Goal: Communication & Community: Answer question/provide support

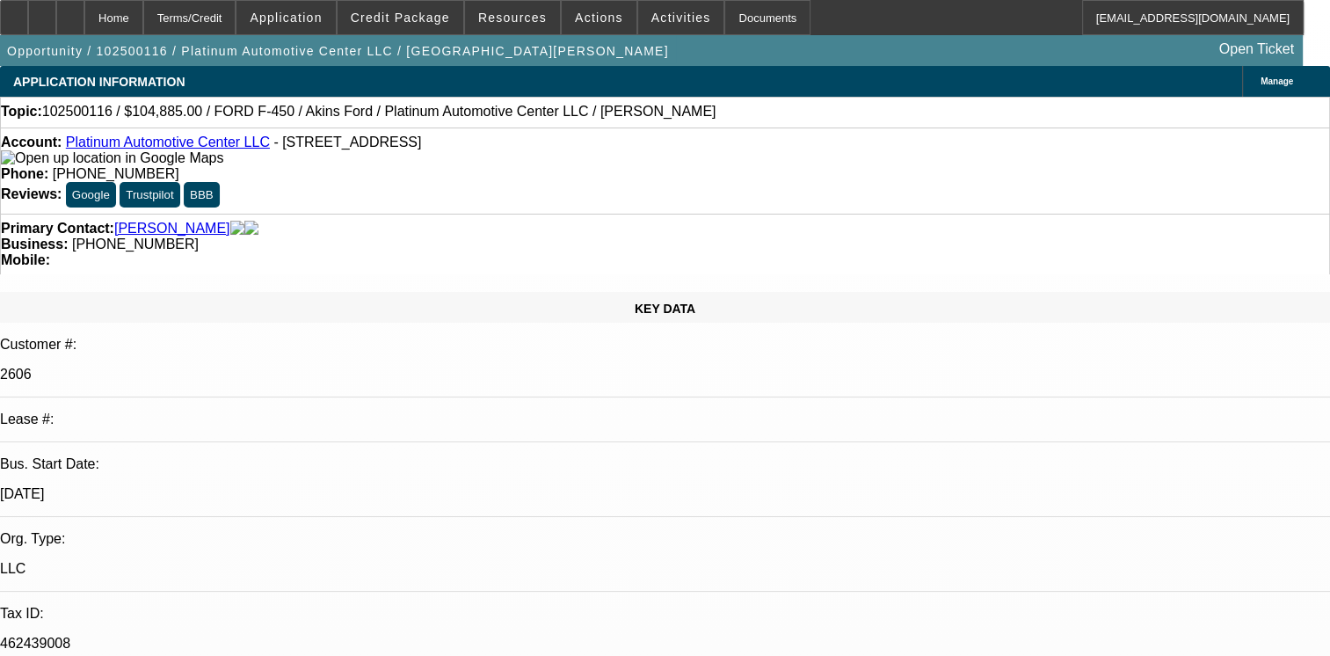
select select "0"
select select "2"
select select "0.1"
select select "1"
select select "2"
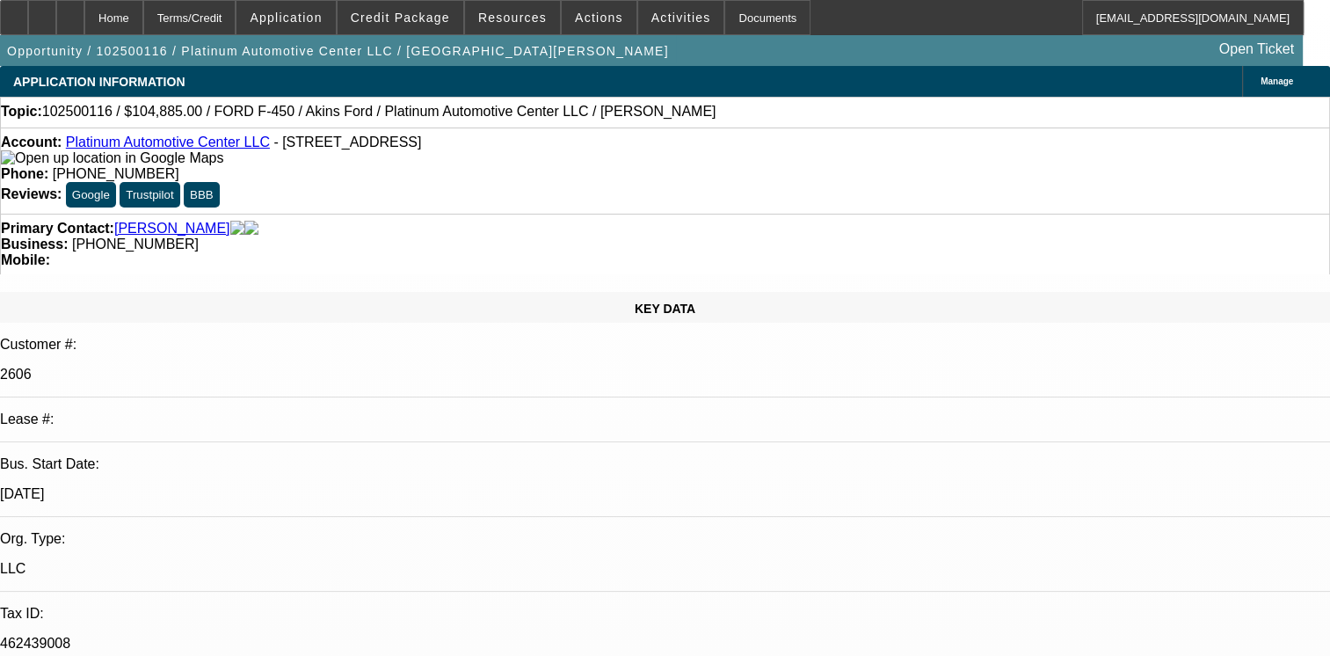
select select "4"
select select "0"
select select "2"
select select "0.1"
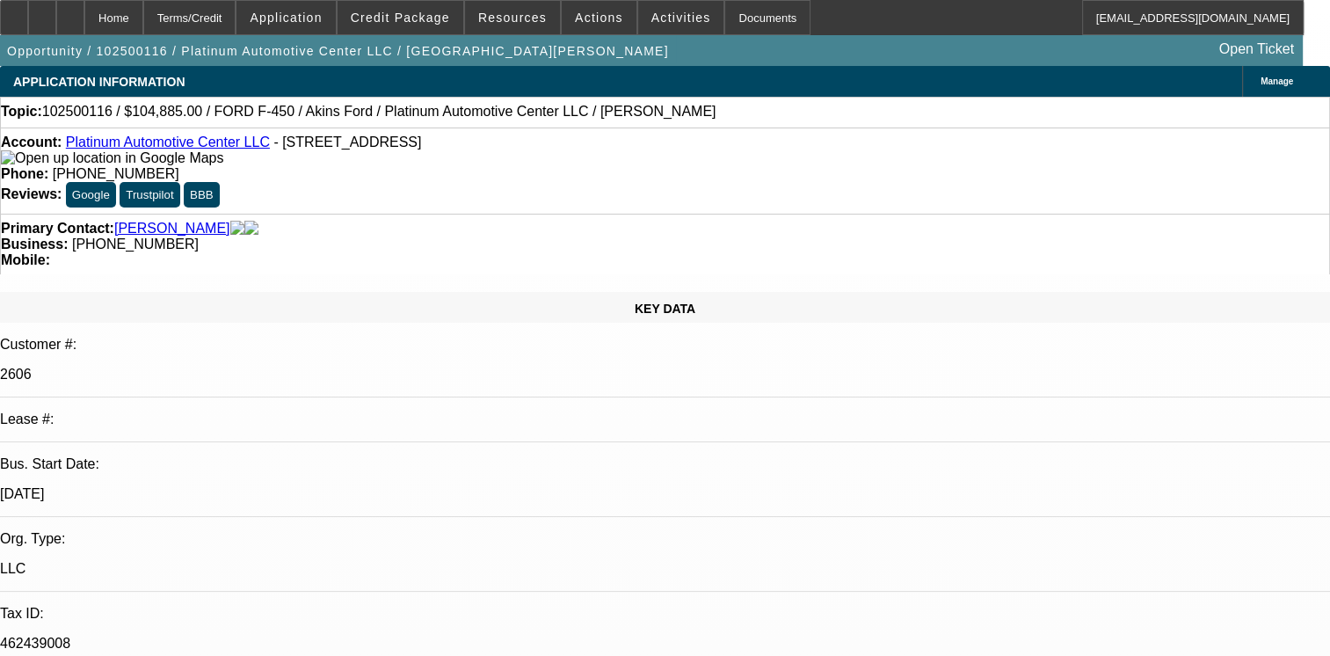
select select "4"
paste textarea "1- PAID OFF BFC DEAL GOOD PAY HISTORY/02- DISC TO FINPAC, PAID ON TIME/03 & 04 …"
type textarea "1- PAID OFF BFC DEAL GOOD PAY HISTORY/02- DISC TO FINPAC, PAID ON TIME/03 & 04 …"
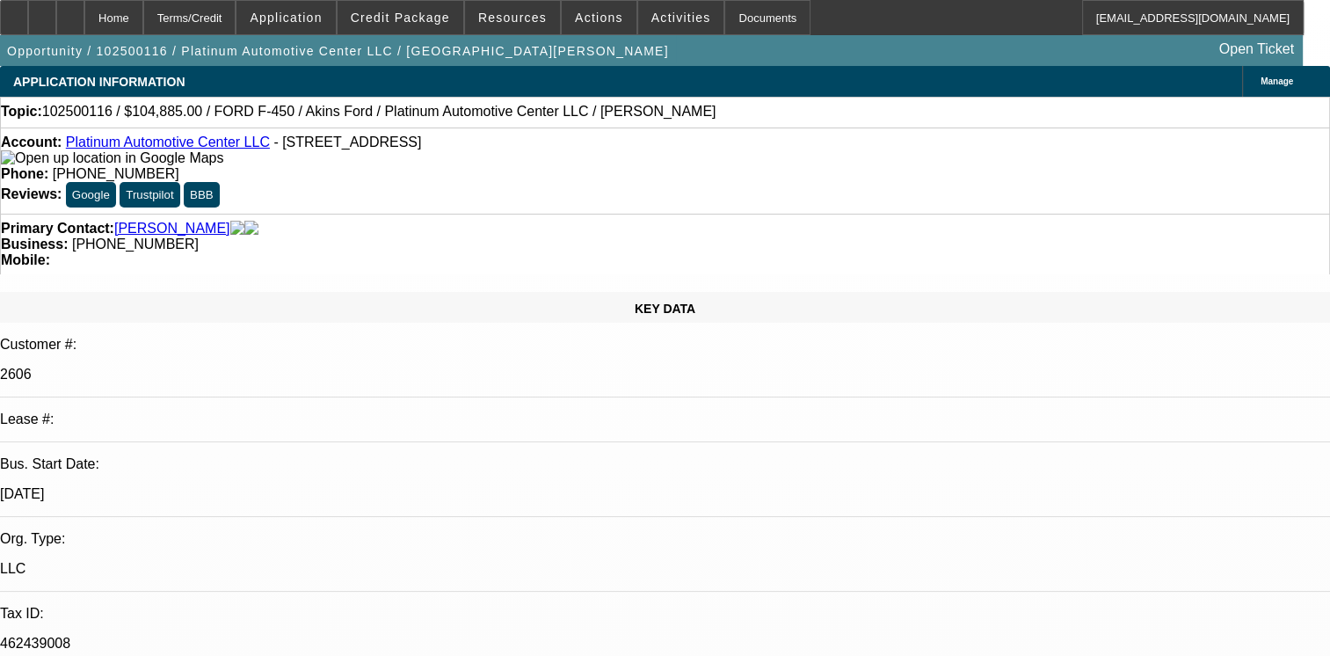
radio input "true"
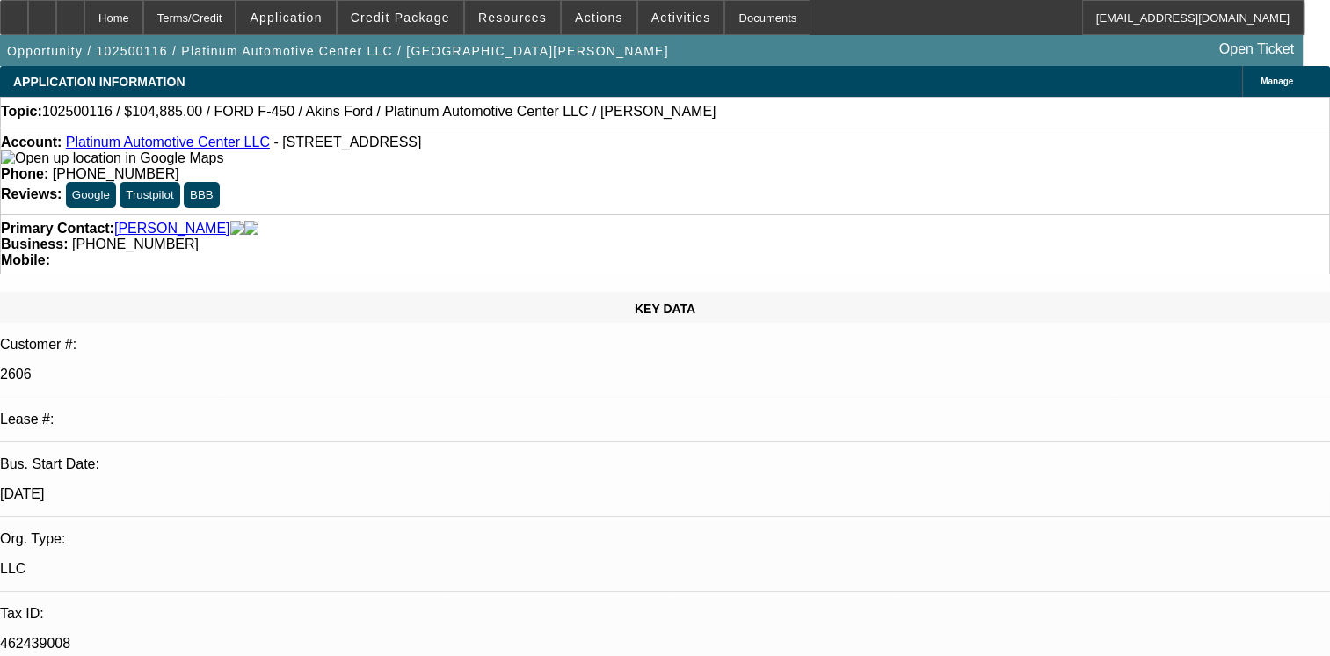
radio input "false"
radio input "true"
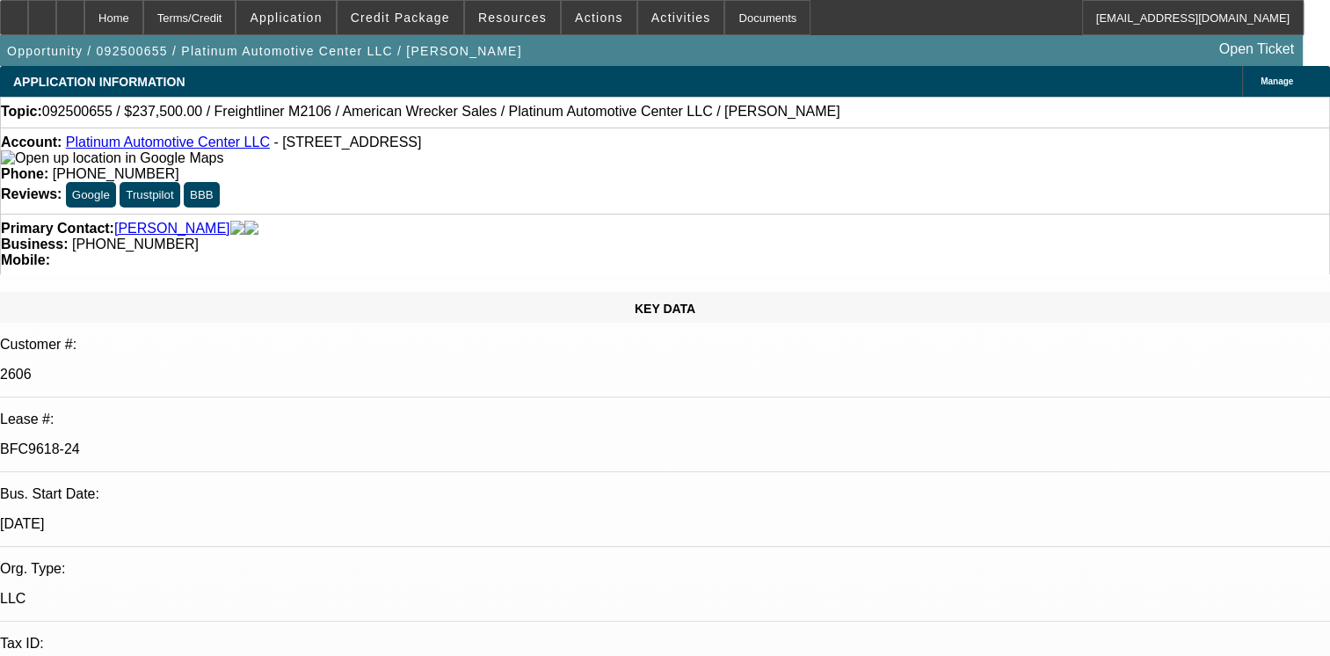
select select "0"
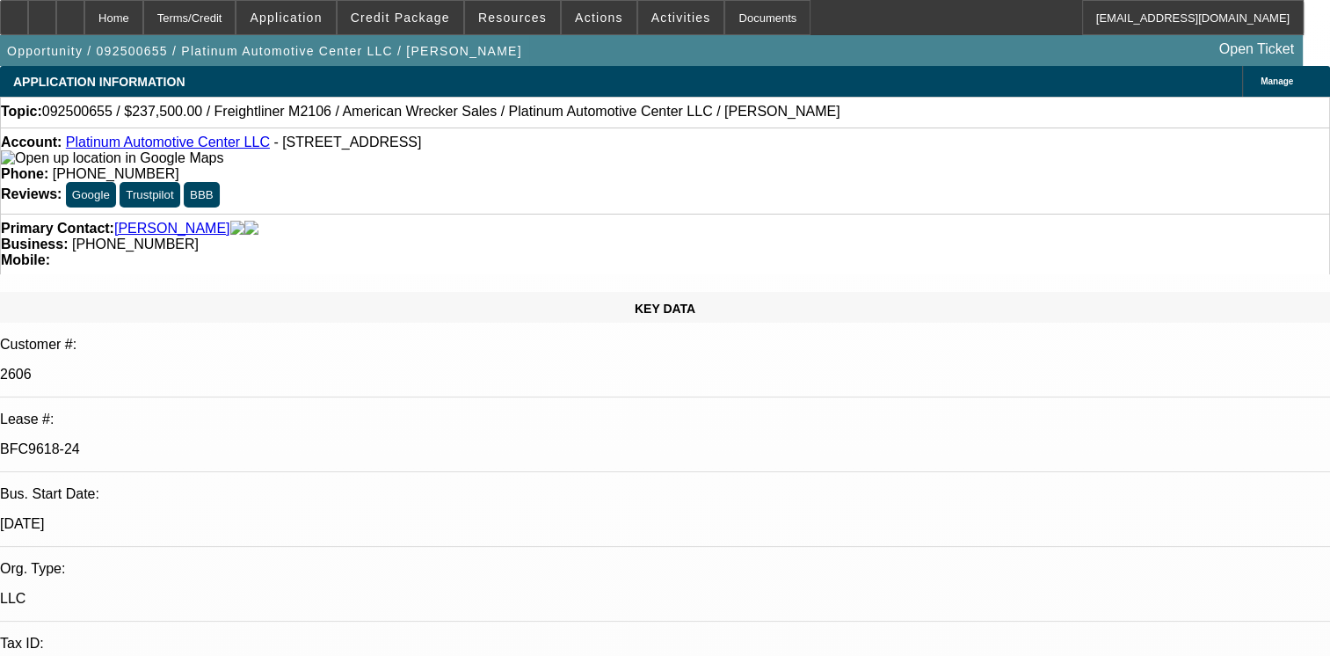
select select "0"
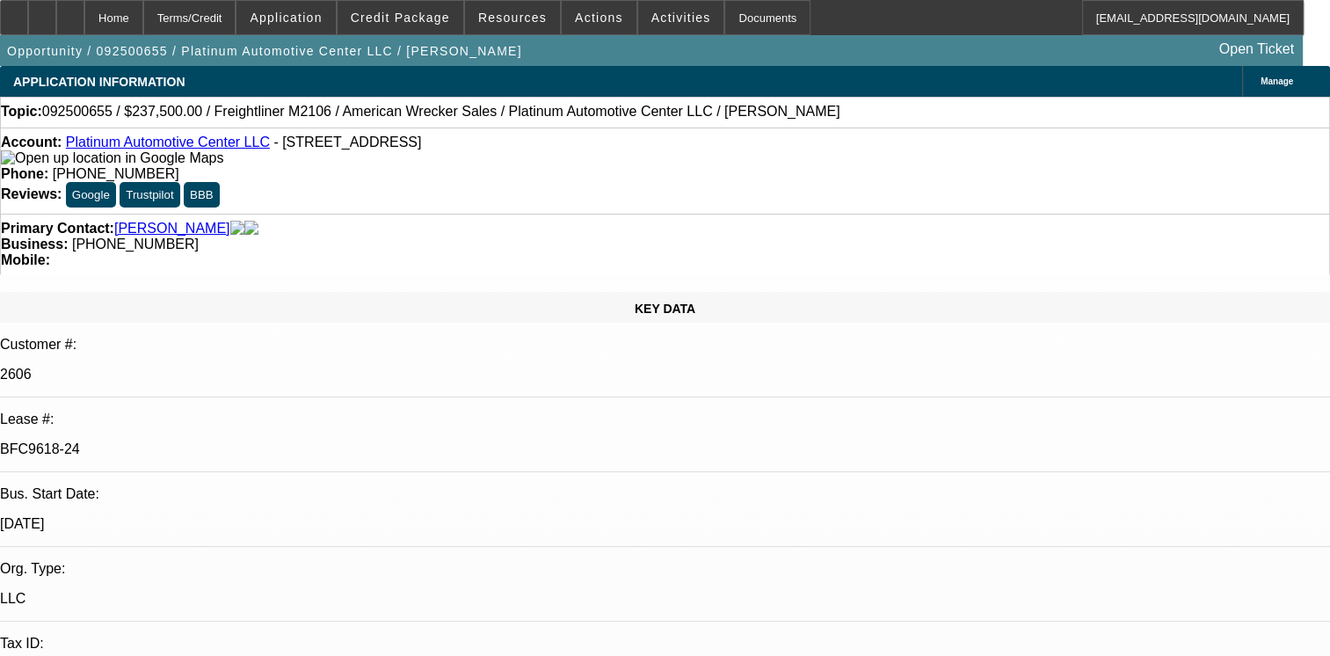
select select "0"
select select "1"
select select "2"
select select "6"
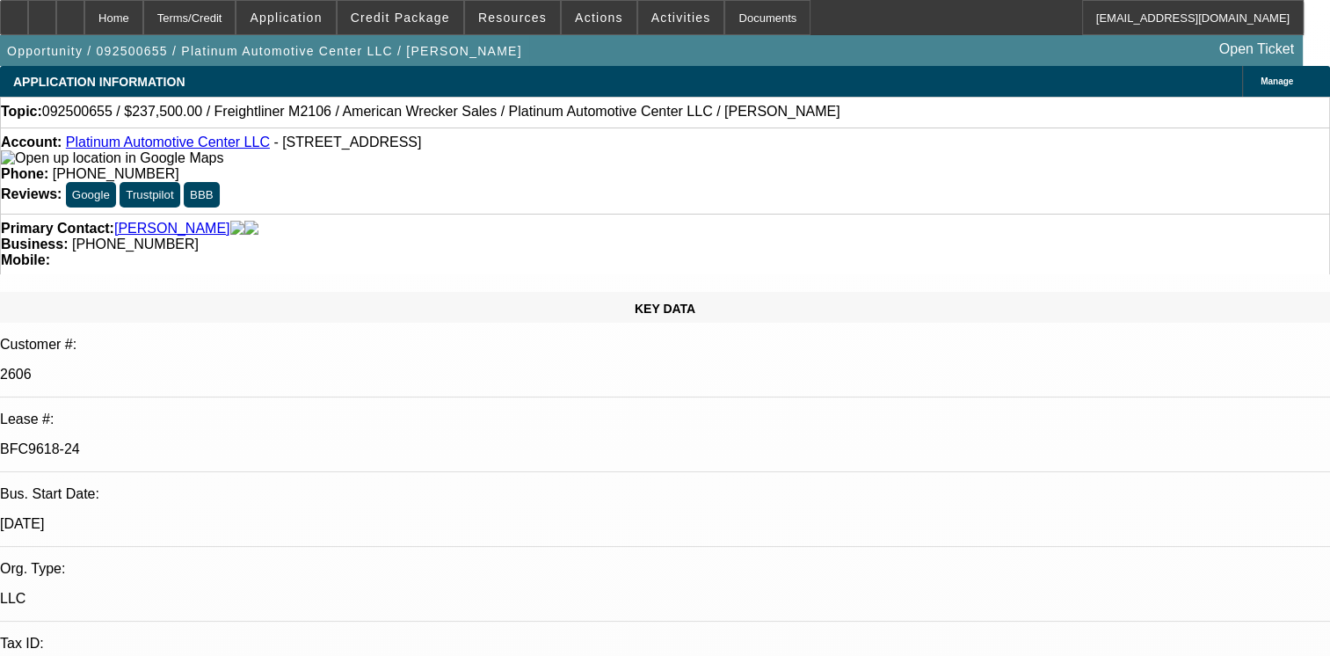
select select "1"
select select "2"
select select "6"
select select "1"
select select "2"
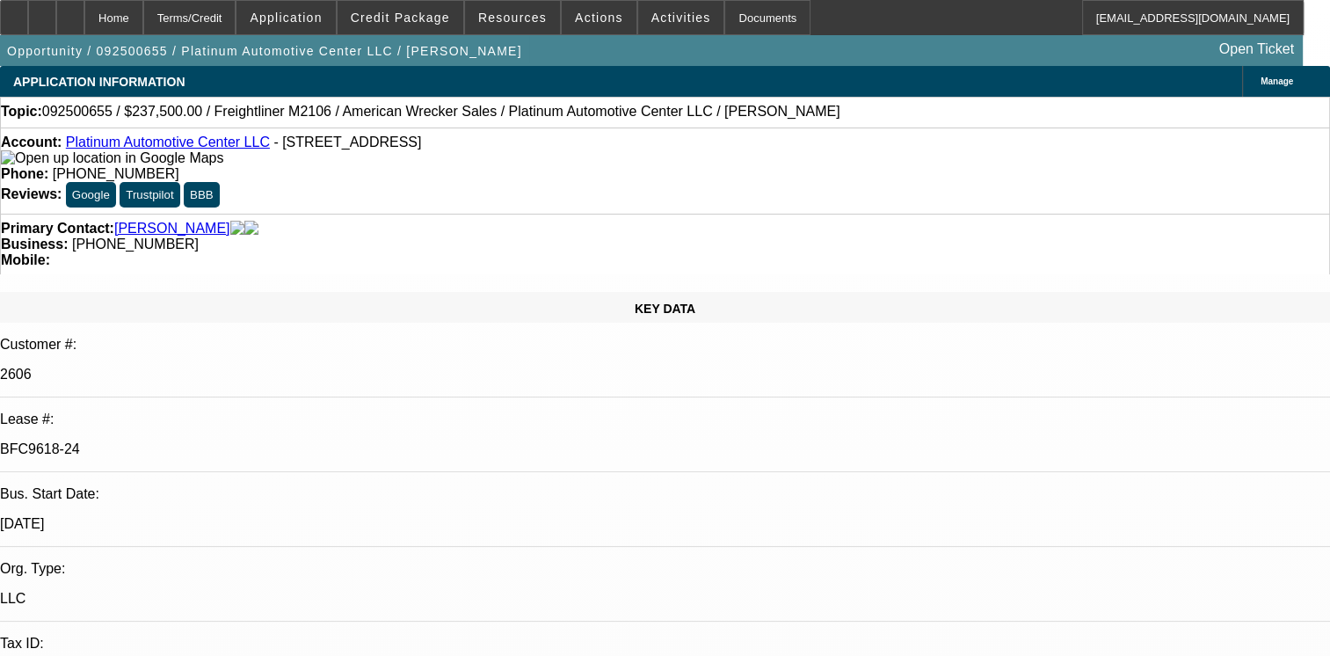
select select "6"
select select "1"
select select "2"
select select "6"
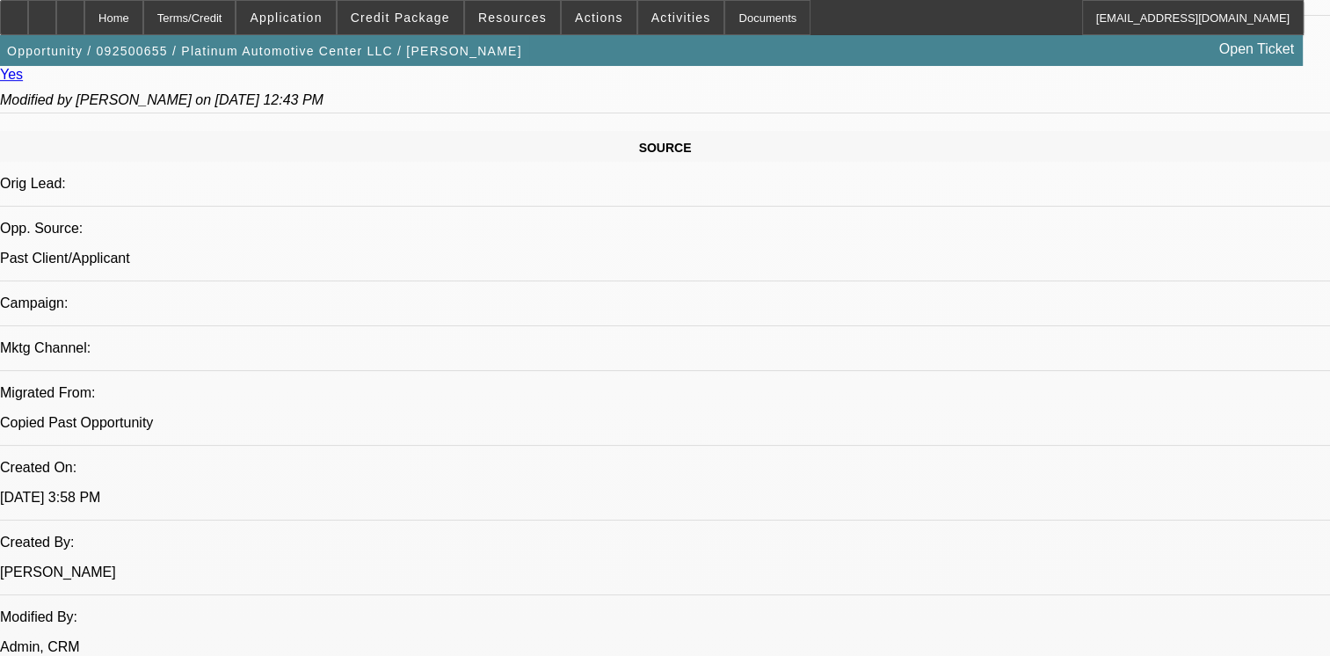
scroll to position [1090, 0]
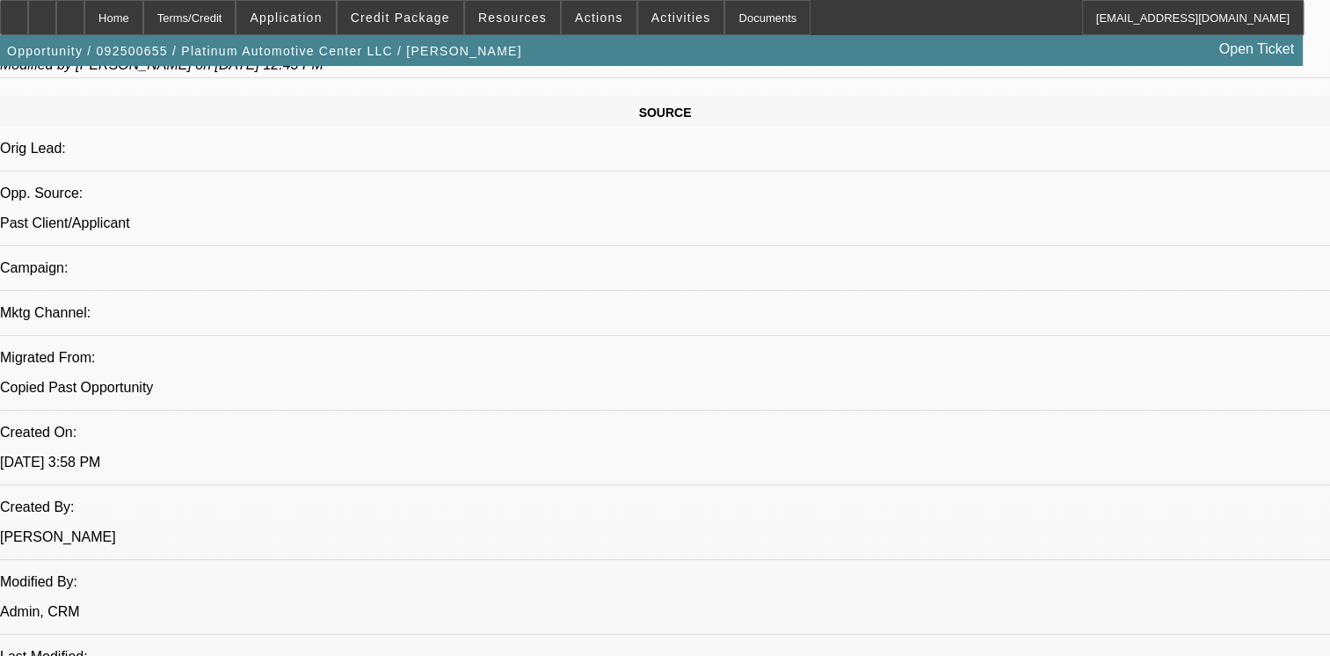
drag, startPoint x: 324, startPoint y: 249, endPoint x: 323, endPoint y: 319, distance: 70.3
radio input "true"
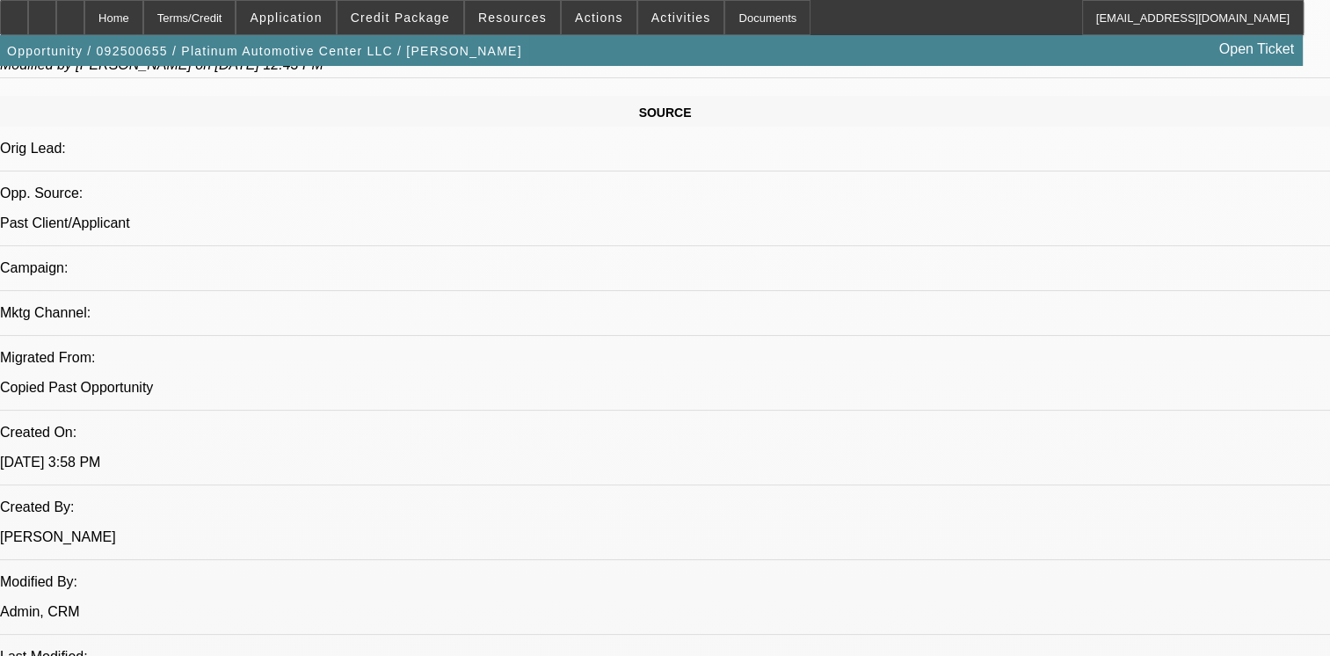
drag, startPoint x: 325, startPoint y: 318, endPoint x: 328, endPoint y: 255, distance: 63.4
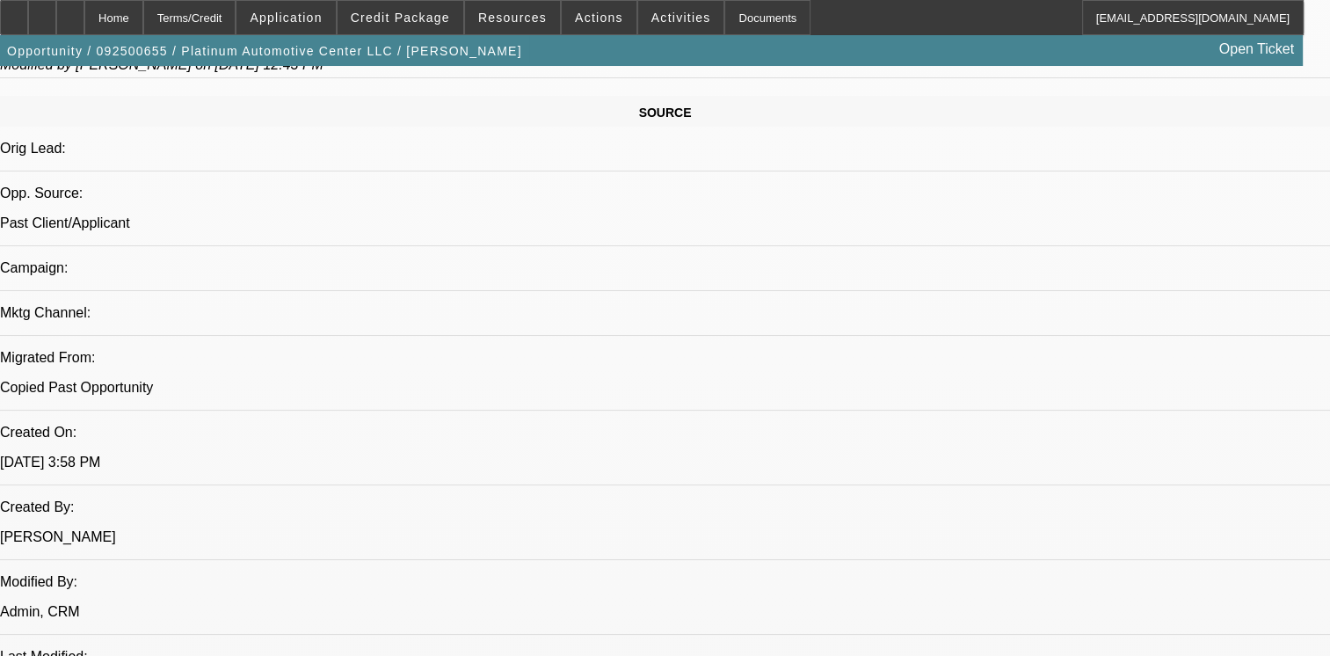
copy span "1- PAID OFF BFC DEAL GOOD PAY HISTORY/02- DISC TO FINPAC, PAID ON TIME/03 & 04 …"
